Goal: Task Accomplishment & Management: Use online tool/utility

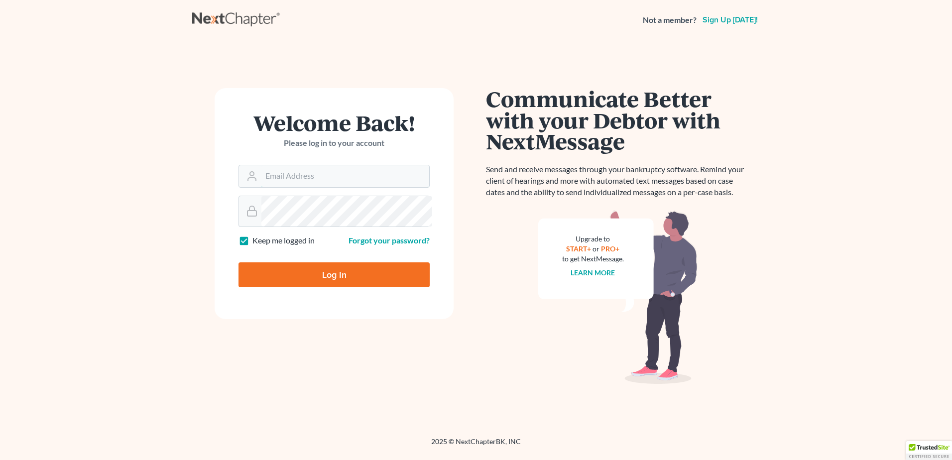
type input "kristin@maxwhitelawyer.com"
click at [359, 287] on input "Log In" at bounding box center [333, 274] width 191 height 25
type input "Thinking..."
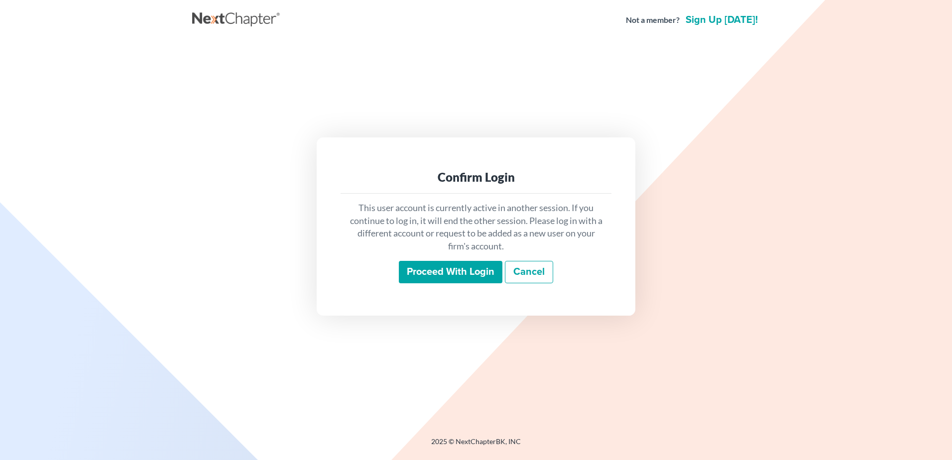
click at [445, 284] on input "Proceed with login" at bounding box center [451, 272] width 104 height 23
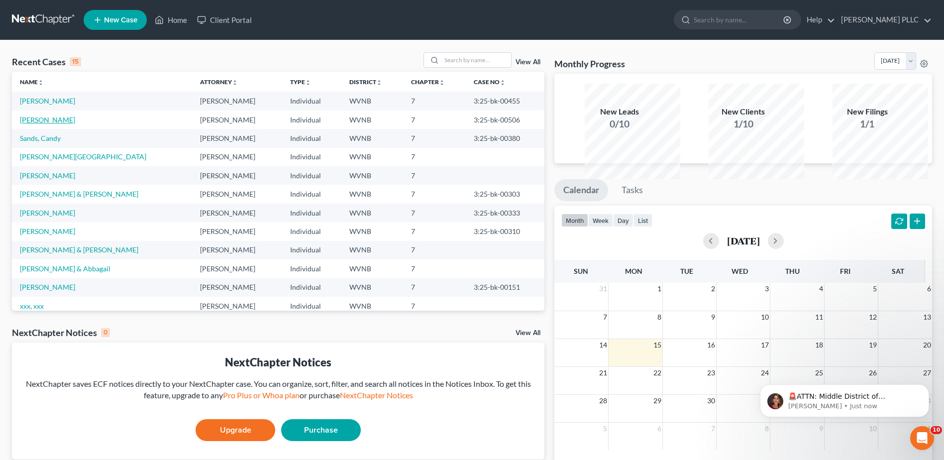
click at [57, 124] on link "[PERSON_NAME]" at bounding box center [47, 119] width 55 height 8
click at [42, 124] on link "Basinger, Melinda" at bounding box center [47, 119] width 55 height 8
click at [58, 105] on link "Muncy, Charles" at bounding box center [47, 101] width 55 height 8
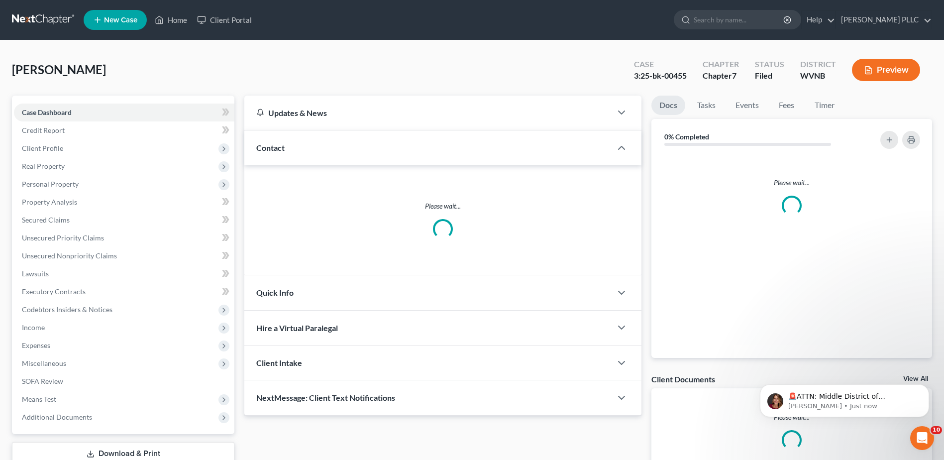
click at [76, 27] on link at bounding box center [44, 20] width 64 height 18
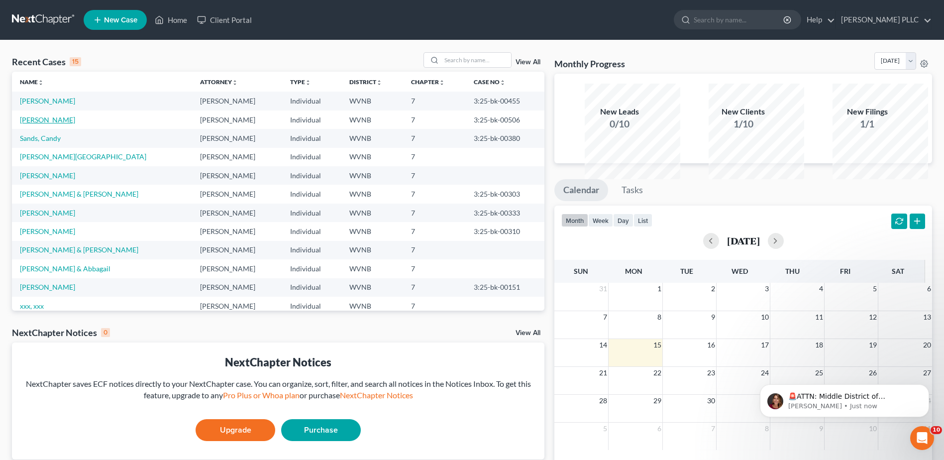
click at [54, 124] on link "Basinger, Melinda" at bounding box center [47, 119] width 55 height 8
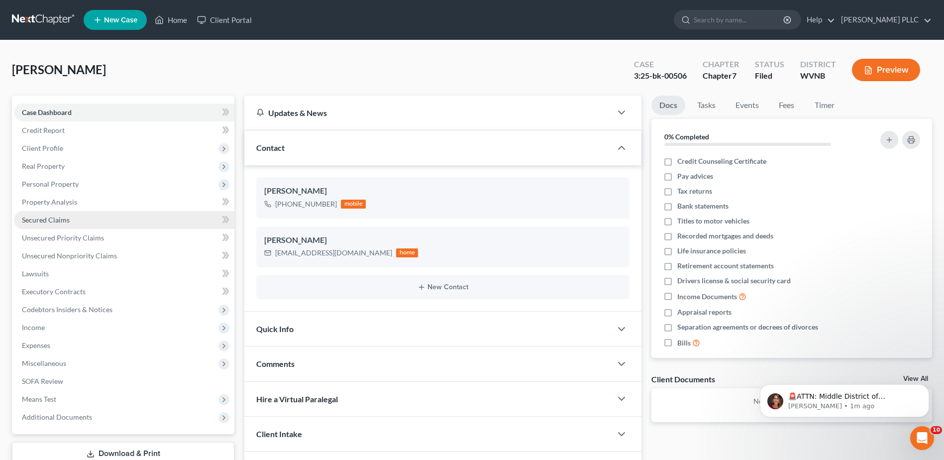
click at [64, 224] on span "Secured Claims" at bounding box center [46, 220] width 48 height 8
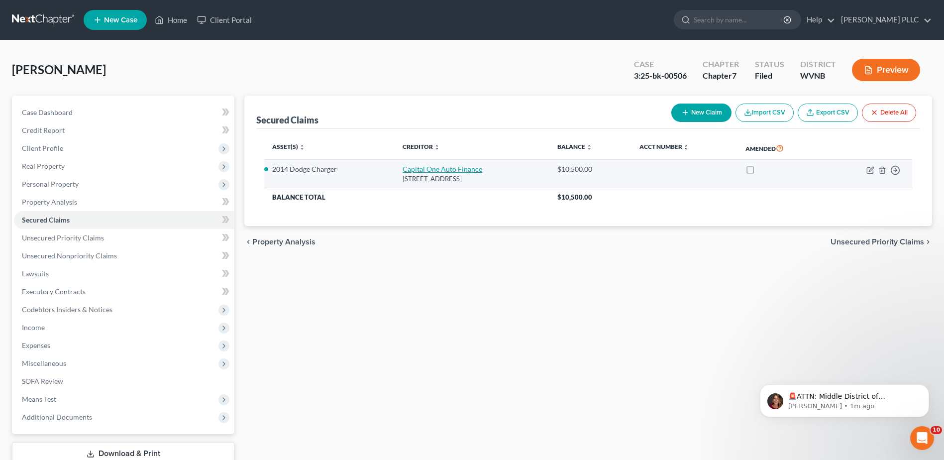
click at [428, 173] on link "Capital One Auto Finance" at bounding box center [443, 169] width 80 height 8
select select "4"
select select "2"
select select "0"
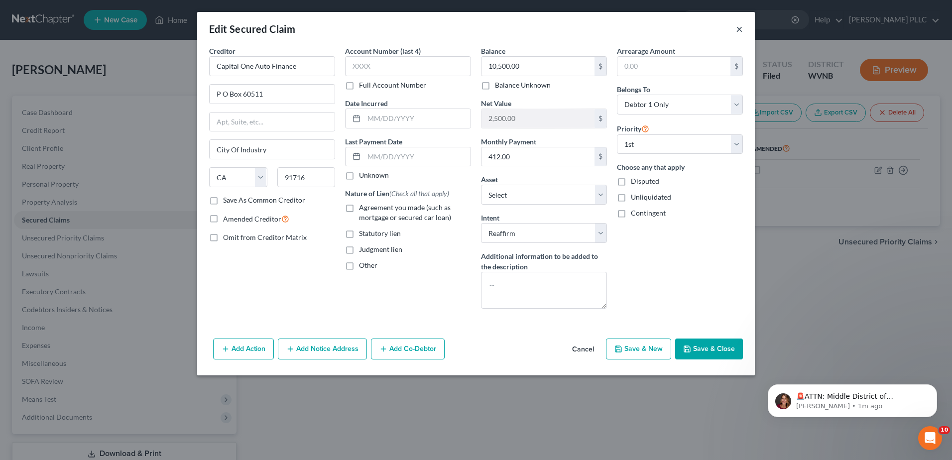
click at [743, 35] on button "×" at bounding box center [739, 29] width 7 height 12
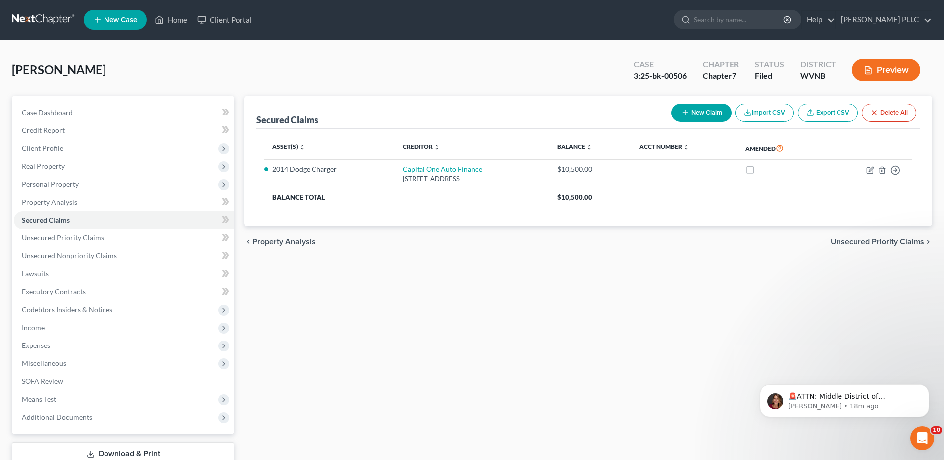
click at [57, 20] on link at bounding box center [44, 20] width 64 height 18
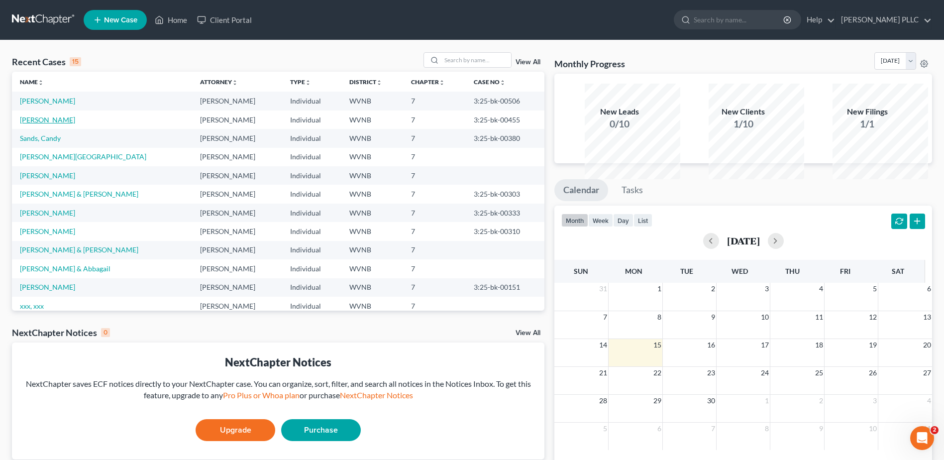
click at [55, 124] on link "[PERSON_NAME]" at bounding box center [47, 119] width 55 height 8
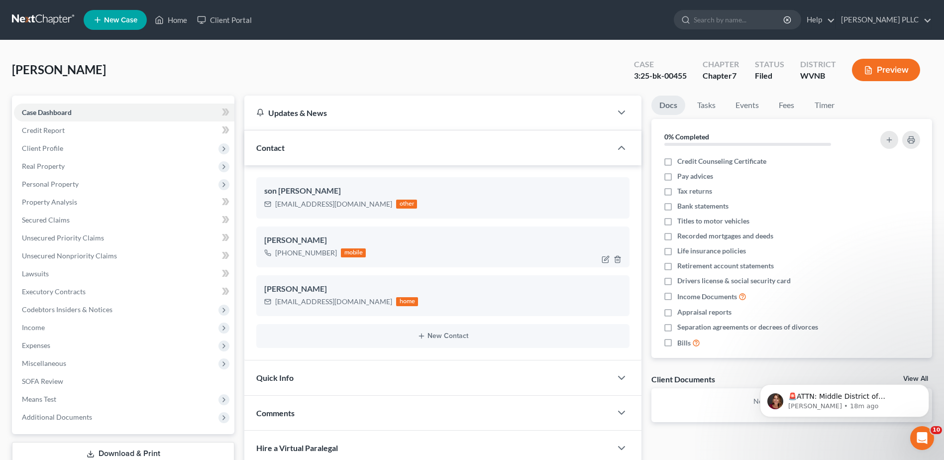
drag, startPoint x: 361, startPoint y: 342, endPoint x: 299, endPoint y: 347, distance: 62.4
click at [299, 258] on div "+1 (571) 697-8448" at bounding box center [306, 253] width 62 height 10
copy div "(571) 697-8448"
click at [73, 22] on link at bounding box center [44, 20] width 64 height 18
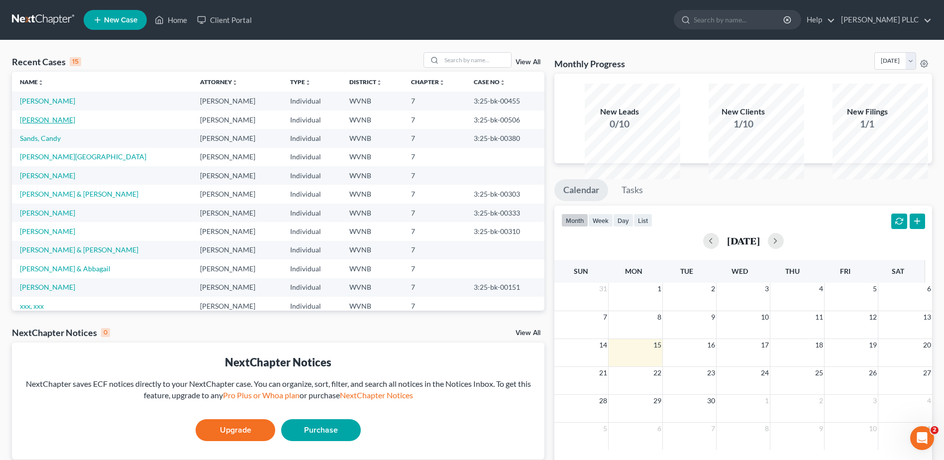
click at [54, 124] on link "[PERSON_NAME]" at bounding box center [47, 119] width 55 height 8
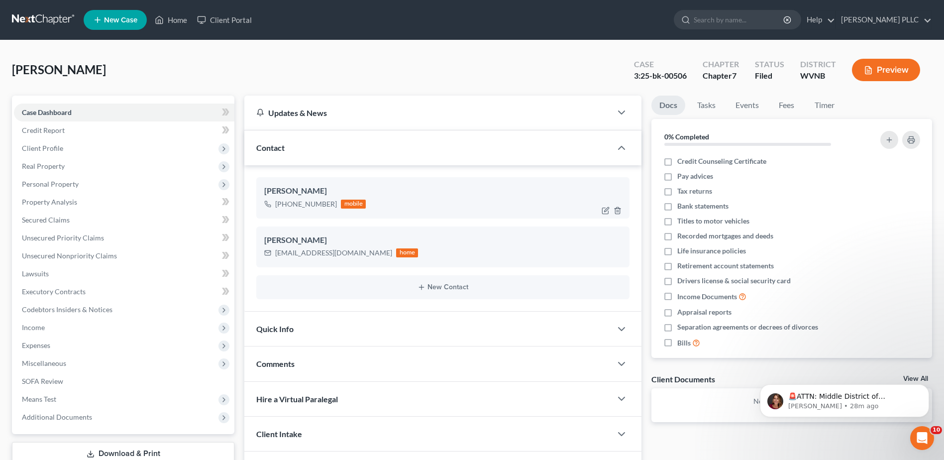
drag, startPoint x: 366, startPoint y: 276, endPoint x: 300, endPoint y: 282, distance: 67.0
click at [300, 211] on div "[PHONE_NUMBER] mobile" at bounding box center [315, 204] width 102 height 13
copy div "[PHONE_NUMBER]"
click at [67, 224] on span "Secured Claims" at bounding box center [46, 220] width 48 height 8
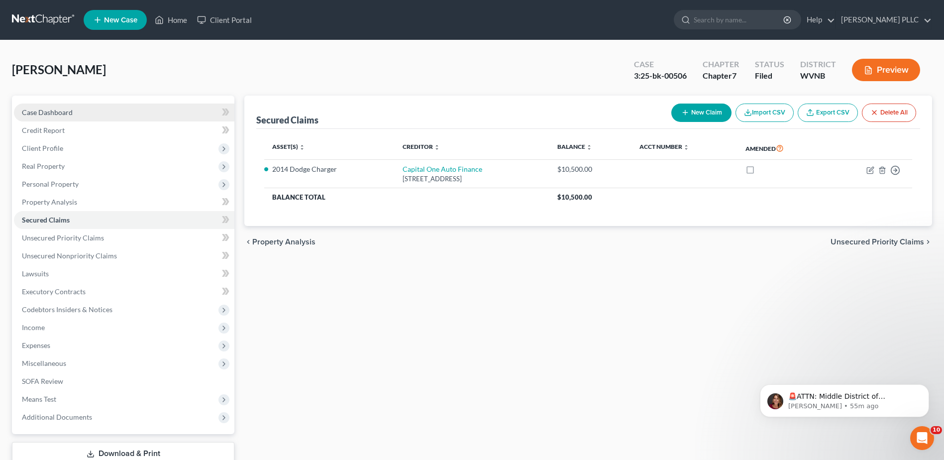
drag, startPoint x: 60, startPoint y: 152, endPoint x: 71, endPoint y: 154, distance: 11.6
click at [60, 116] on span "Case Dashboard" at bounding box center [47, 112] width 51 height 8
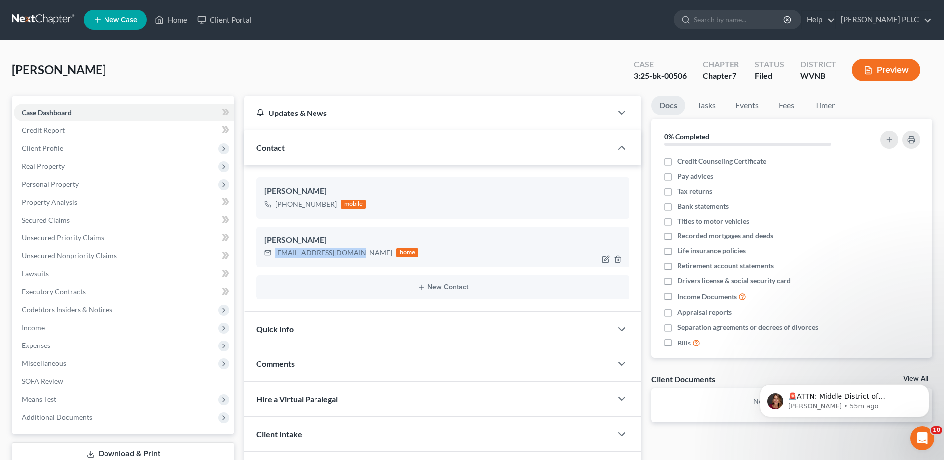
drag, startPoint x: 396, startPoint y: 342, endPoint x: 290, endPoint y: 342, distance: 106.0
click at [290, 258] on div "[EMAIL_ADDRESS][DOMAIN_NAME]" at bounding box center [333, 253] width 117 height 10
copy div "[EMAIL_ADDRESS][DOMAIN_NAME]"
